Goal: Task Accomplishment & Management: Manage account settings

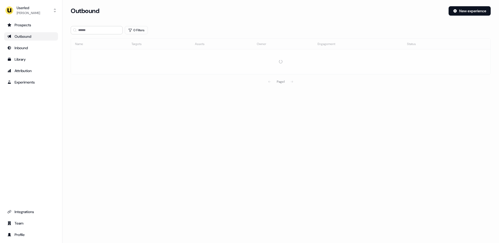
click at [68, 75] on section "Loading... Outbound New experience 0 Filters Name Targets Assets Owner Engageme…" at bounding box center [280, 53] width 437 height 95
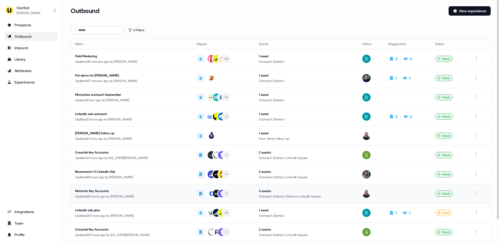
click at [244, 199] on td "+ 1" at bounding box center [223, 193] width 63 height 19
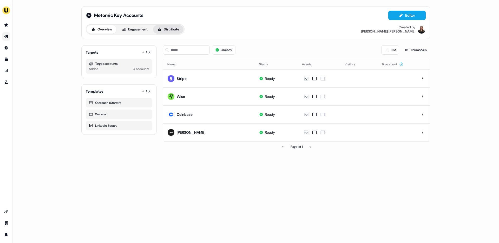
click at [178, 31] on button "Distribute" at bounding box center [168, 29] width 30 height 8
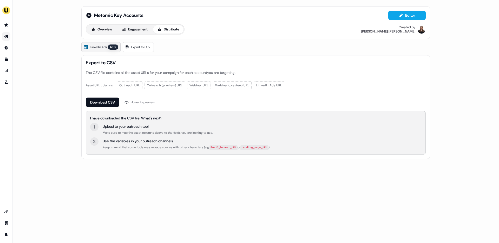
click at [96, 48] on span "LinkedIn Ads" at bounding box center [98, 46] width 17 height 5
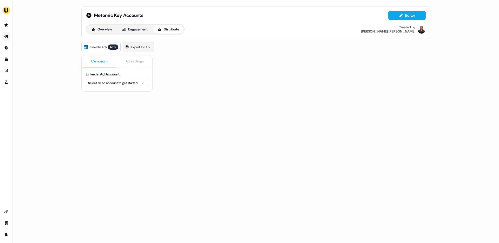
click at [111, 86] on html "For the best experience switch devices to a bigger screen. Go to [DOMAIN_NAME] …" at bounding box center [249, 121] width 499 height 243
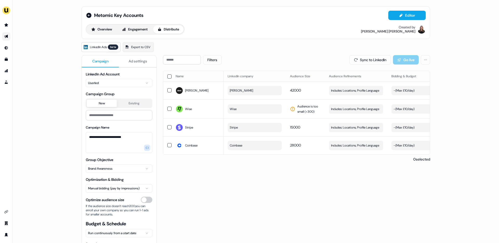
click at [167, 76] on button "button" at bounding box center [169, 76] width 4 height 4
click at [375, 61] on button "Update Bidding & Budget" at bounding box center [392, 59] width 55 height 9
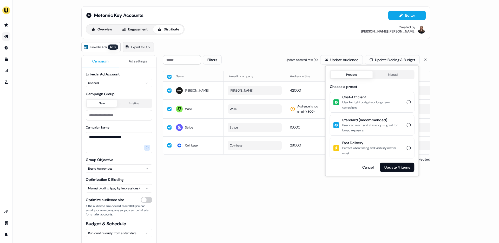
click at [375, 96] on span "Cost-Efficient" at bounding box center [373, 96] width 61 height 5
click at [407, 100] on button "Cost-Efficient Ideal for tight budgets or long-term campaigns." at bounding box center [409, 102] width 4 height 4
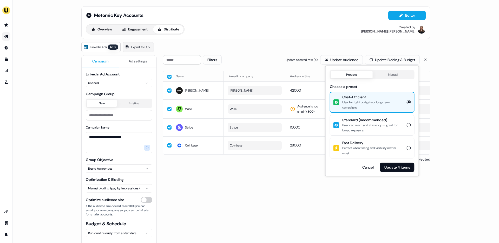
click at [271, 35] on div "Metomic Key Accounts Editor Overview Engagement Distribute Created by [PERSON_N…" at bounding box center [255, 22] width 349 height 33
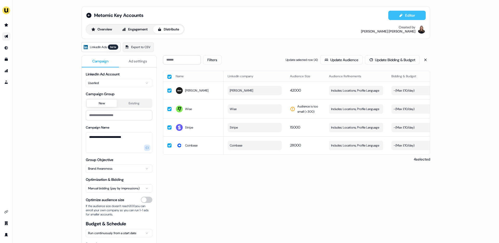
click at [402, 18] on button "Editor" at bounding box center [407, 15] width 37 height 9
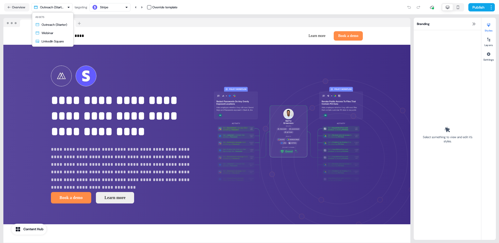
click at [59, 7] on html "**********" at bounding box center [249, 121] width 499 height 243
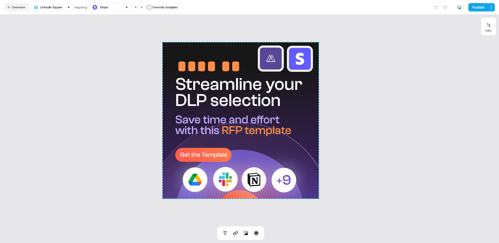
click at [224, 89] on div "******* To pick up a draggable item, press the space bar. While dragging, use t…" at bounding box center [241, 120] width 156 height 156
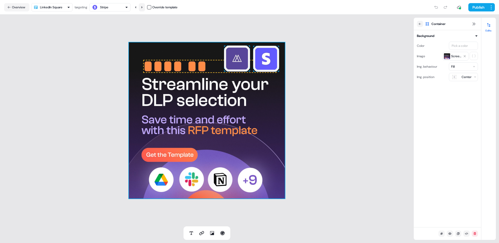
click at [144, 8] on icon at bounding box center [141, 7] width 3 height 3
click at [137, 7] on icon at bounding box center [135, 7] width 3 height 3
click at [167, 69] on span "*******" at bounding box center [175, 66] width 64 height 16
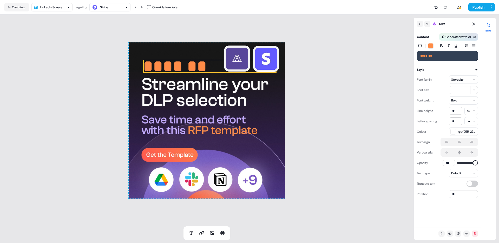
click at [174, 69] on span "*******" at bounding box center [175, 66] width 64 height 16
click at [230, 58] on img at bounding box center [237, 59] width 26 height 26
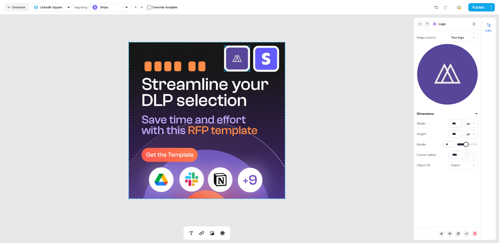
click at [291, 64] on div "******* To pick up a draggable item, press the space bar. While dragging, use t…" at bounding box center [207, 121] width 414 height 212
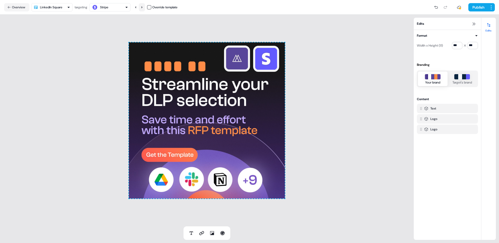
click at [143, 8] on icon at bounding box center [141, 7] width 3 height 3
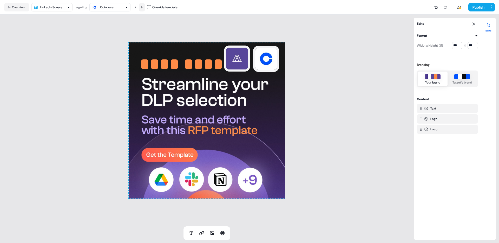
click at [143, 8] on icon at bounding box center [141, 7] width 3 height 3
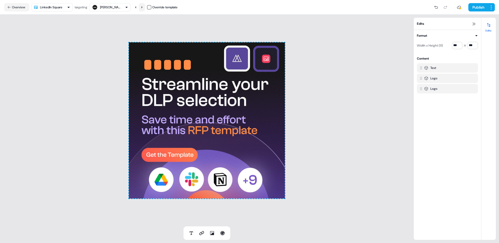
click at [143, 8] on icon at bounding box center [141, 7] width 3 height 3
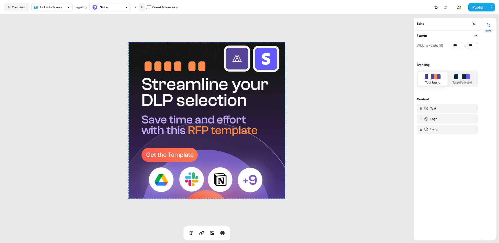
click at [143, 8] on icon at bounding box center [141, 7] width 3 height 3
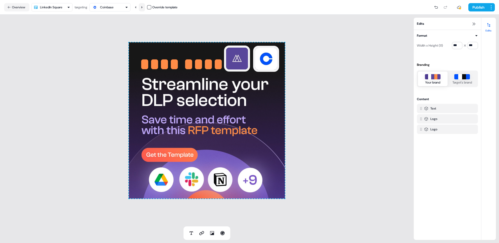
click at [143, 8] on icon at bounding box center [141, 7] width 3 height 3
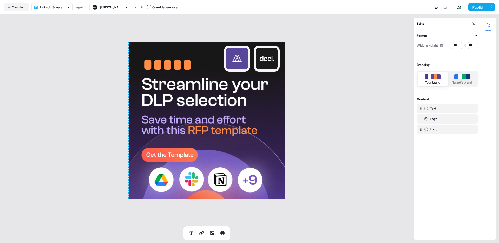
click at [67, 9] on html "For the best experience switch devices to a bigger screen. Go to [DOMAIN_NAME] …" at bounding box center [249, 121] width 499 height 243
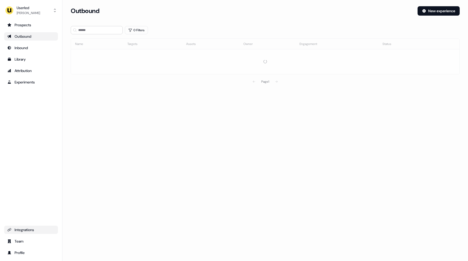
click at [21, 228] on div "Integrations" at bounding box center [31, 229] width 48 height 5
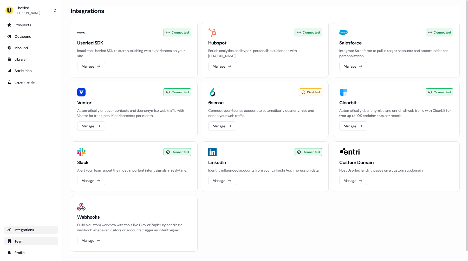
click at [14, 241] on div "Team" at bounding box center [31, 241] width 48 height 5
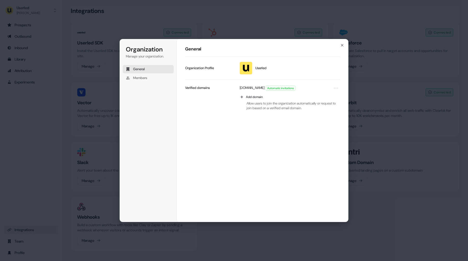
click at [23, 153] on div "Organization Manage your organization. General Members Organization General Use…" at bounding box center [234, 130] width 468 height 261
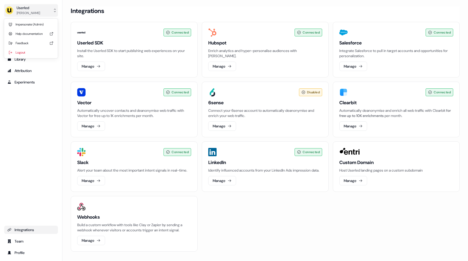
click at [24, 14] on div "[PERSON_NAME]" at bounding box center [28, 12] width 23 height 5
click at [31, 22] on div "Impersonate (Admin)" at bounding box center [30, 24] width 49 height 9
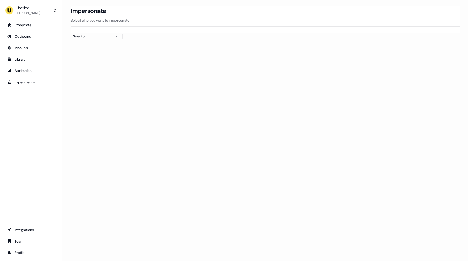
click at [89, 35] on div "Select org" at bounding box center [92, 36] width 39 height 5
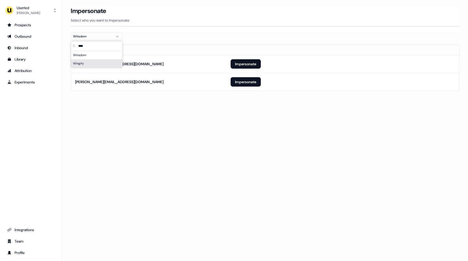
type input "****"
click at [203, 156] on div "Loading... Impersonate Select who you want to impersonate Wiiisdom Email antoin…" at bounding box center [265, 130] width 406 height 261
click at [235, 83] on button "Impersonate" at bounding box center [246, 81] width 30 height 9
